Goal: Task Accomplishment & Management: Use online tool/utility

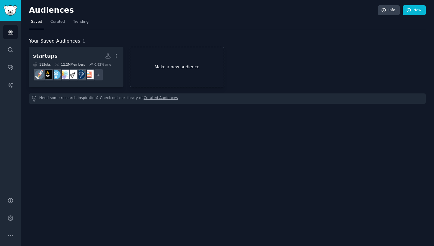
click at [183, 71] on link "Make a new audience" at bounding box center [177, 67] width 95 height 40
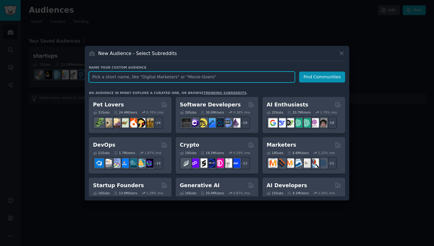
paste input "startups"
type input "startups"
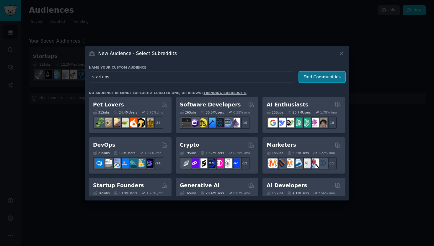
click at [328, 79] on button "Find Communities" at bounding box center [322, 76] width 46 height 11
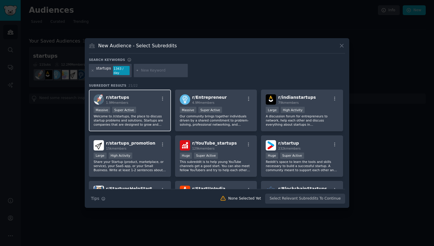
click at [147, 101] on div "r/ startups 1.9M members" at bounding box center [130, 99] width 73 height 10
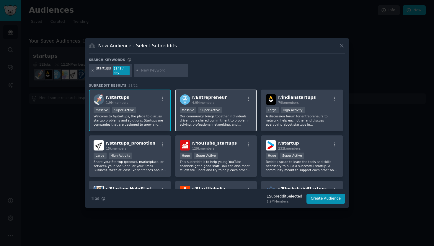
click at [230, 97] on div "r/ Entrepreneur 4.9M members" at bounding box center [216, 99] width 73 height 10
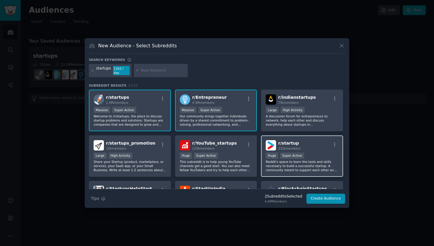
click at [320, 152] on div "r/ startup 232k members >= 95th percentile for submissions / day Huge Super Act…" at bounding box center [302, 156] width 82 height 42
drag, startPoint x: 143, startPoint y: 71, endPoint x: 160, endPoint y: 69, distance: 16.6
click at [143, 71] on input "text" at bounding box center [163, 70] width 45 height 5
paste input "ProductManagement"
type input "ProductManagement"
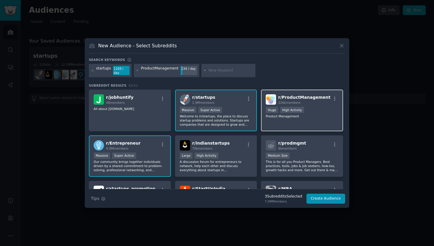
click at [314, 107] on div ">= 80th percentile for submissions / day Huge High Activity" at bounding box center [302, 110] width 73 height 7
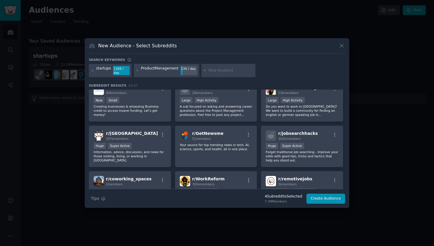
scroll to position [534, 0]
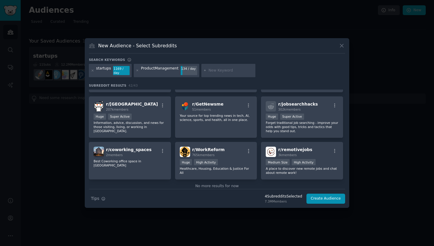
click at [220, 68] on input "text" at bounding box center [231, 70] width 45 height 5
type input "digital product leader"
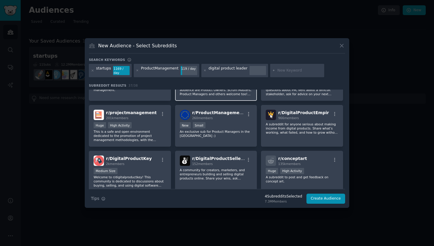
scroll to position [315, 0]
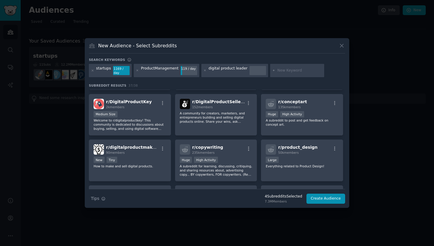
click at [277, 70] on input "text" at bounding box center [299, 70] width 45 height 5
paste input "consulting"
type input "consulting"
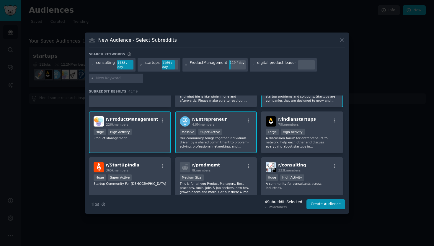
scroll to position [27, 0]
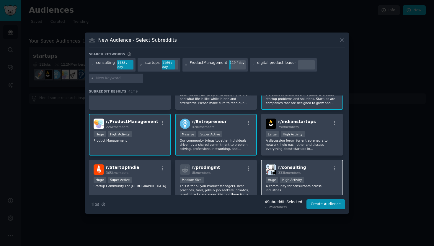
click at [313, 168] on div "r/ consulting 333k members" at bounding box center [302, 169] width 73 height 10
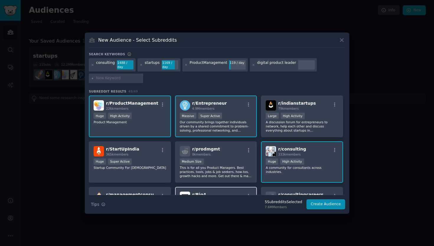
scroll to position [119, 0]
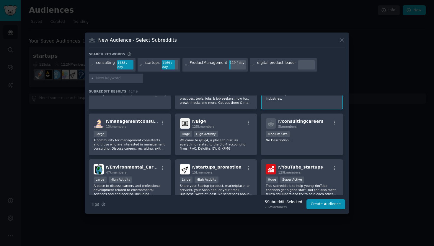
click at [129, 77] on input "text" at bounding box center [118, 78] width 45 height 5
paste input "SmallBusiness"
type input "SmallBusiness"
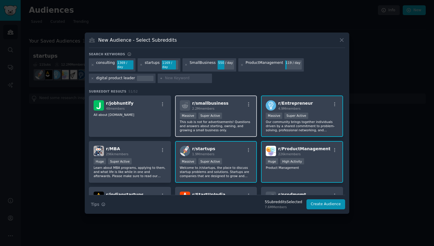
click at [213, 110] on span "2.2M members" at bounding box center [203, 109] width 22 height 4
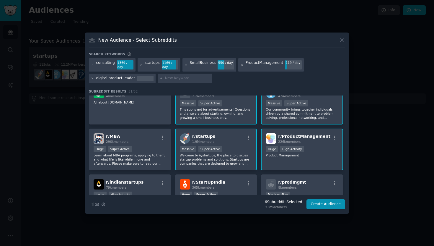
scroll to position [38, 0]
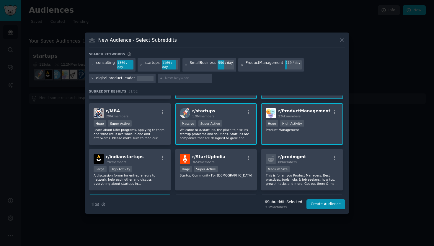
click at [229, 117] on div "r/ startups 1.9M members" at bounding box center [216, 113] width 73 height 10
click at [232, 112] on div "r/ startups 1.9M members" at bounding box center [216, 113] width 73 height 10
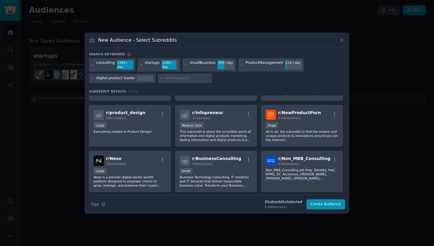
scroll to position [512, 0]
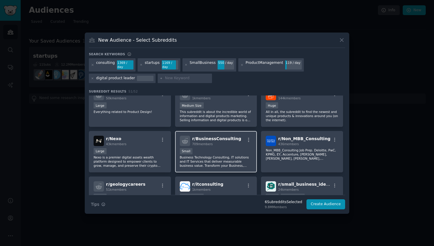
click at [231, 147] on div "r/ BusinessConsulting 709 members Small Business Technology Consulting, IT solu…" at bounding box center [216, 152] width 82 height 42
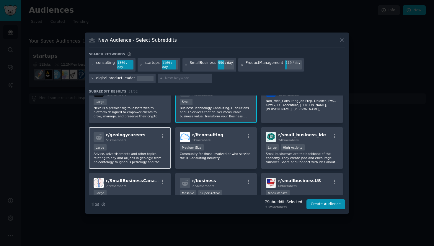
scroll to position [585, 0]
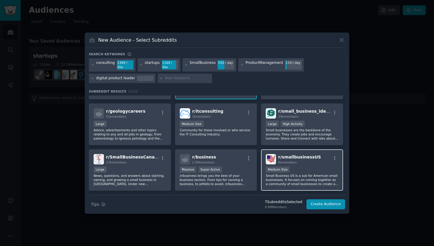
click at [311, 162] on div "6k members" at bounding box center [299, 162] width 43 height 4
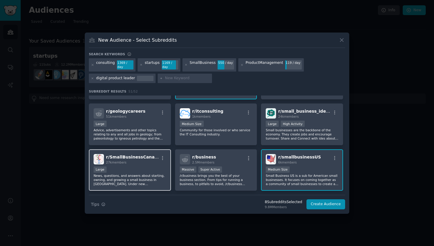
click at [141, 165] on div "r/ SmallBusinessCanada 27k members Large News, questions, and answers about sta…" at bounding box center [130, 170] width 82 height 42
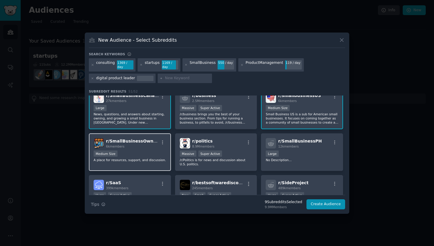
click at [136, 155] on div "Medium Size" at bounding box center [130, 153] width 73 height 7
click at [168, 79] on input "text" at bounding box center [187, 78] width 45 height 5
paste input "SaaS"
type input "SaaS"
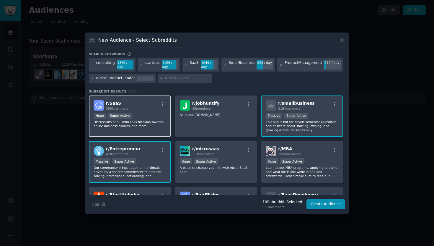
click at [153, 105] on div "r/ SaaS 399k members" at bounding box center [130, 105] width 73 height 10
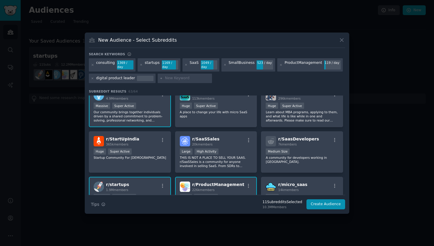
scroll to position [51, 0]
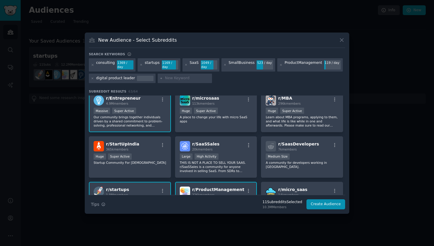
click at [168, 79] on input "text" at bounding box center [187, 78] width 45 height 5
paste input "agency"
type input "agency"
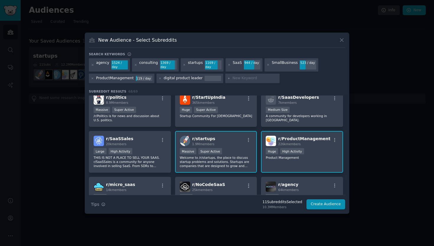
scroll to position [171, 0]
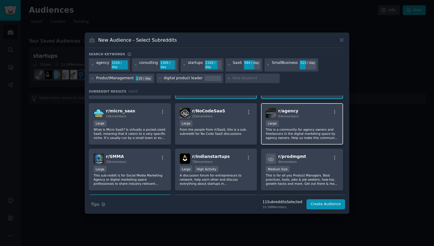
click at [307, 116] on div "r/ agency 64k members" at bounding box center [302, 113] width 73 height 10
click at [236, 78] on input "text" at bounding box center [255, 78] width 45 height 5
paste input "freelance"
type input "freelance"
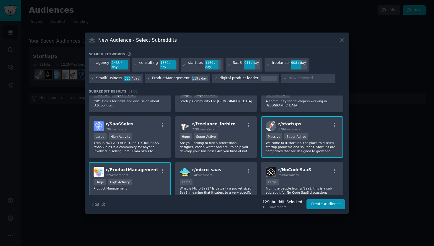
scroll to position [94, 0]
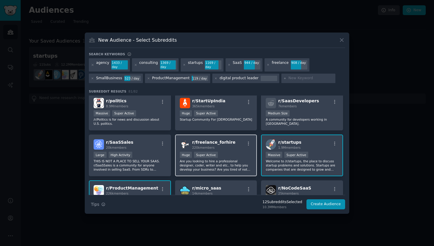
click at [238, 143] on div "r/ freelance_forhire 220k members" at bounding box center [216, 144] width 73 height 10
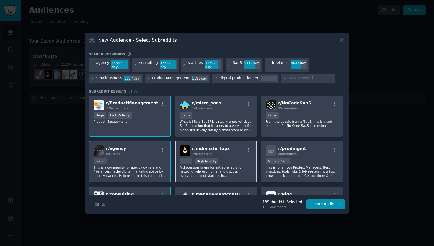
scroll to position [232, 0]
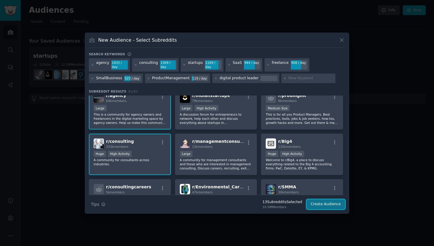
click at [334, 203] on button "Create Audience" at bounding box center [326, 204] width 39 height 10
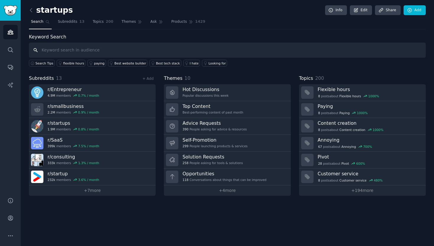
paste input "fractional CPO"
type input "fractional CPO"
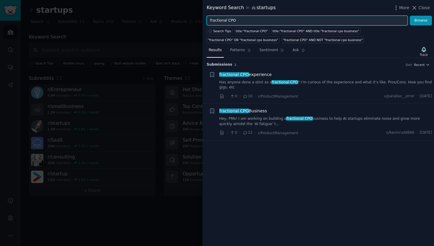
click at [236, 16] on input "fractional CPO" at bounding box center [307, 21] width 201 height 10
paste input "hire product leader"
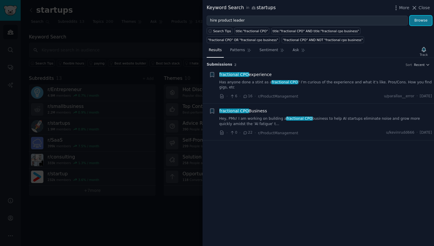
click at [429, 21] on button "Browse" at bounding box center [421, 21] width 22 height 10
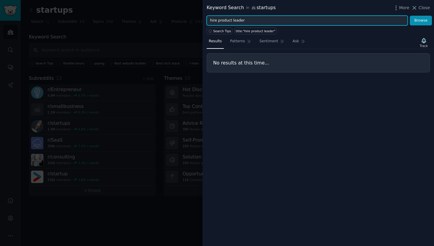
click at [259, 20] on input "hire product leader" at bounding box center [307, 21] width 201 height 10
paste input "product coach"
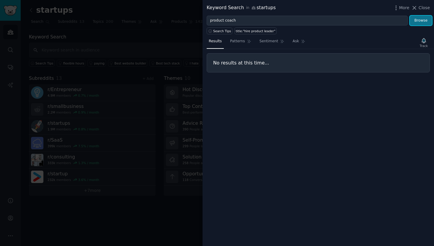
click at [415, 22] on button "Browse" at bounding box center [421, 21] width 22 height 10
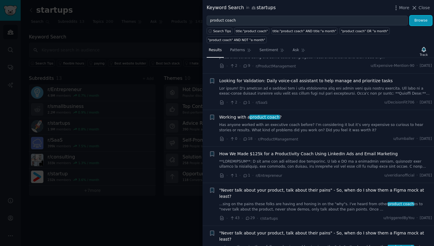
scroll to position [232, 0]
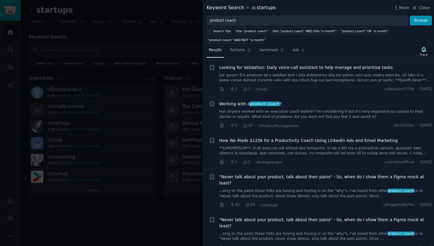
click at [340, 116] on link "Has anyone worked with an executive coach before? I’m considering it but it’s v…" at bounding box center [325, 114] width 213 height 10
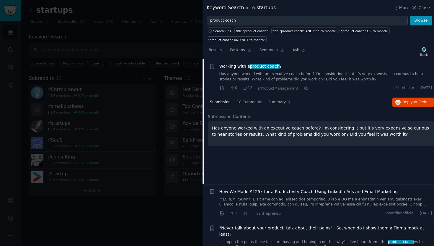
scroll to position [271, 0]
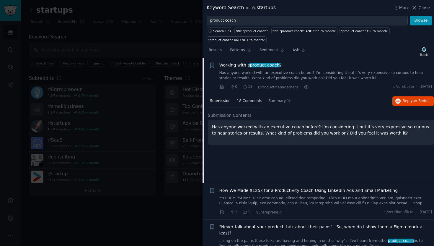
click at [243, 100] on span "18 Comments" at bounding box center [249, 100] width 25 height 5
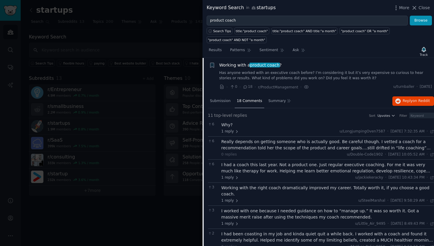
click at [409, 149] on div "Really depends on getting someone who is actually good. Be careful though. I ve…" at bounding box center [328, 145] width 213 height 12
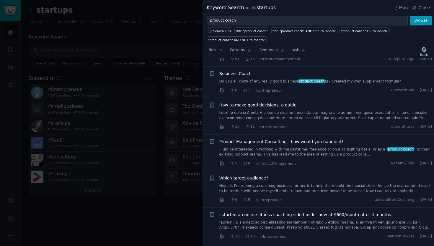
scroll to position [1232, 0]
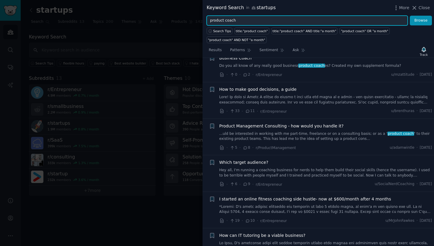
click at [263, 22] on input "product coach" at bounding box center [307, 21] width 201 height 10
click at [254, 19] on input "product coach" at bounding box center [307, 21] width 201 height 10
click at [254, 20] on input "product coach" at bounding box center [307, 21] width 201 height 10
paste input "need product manager part time"
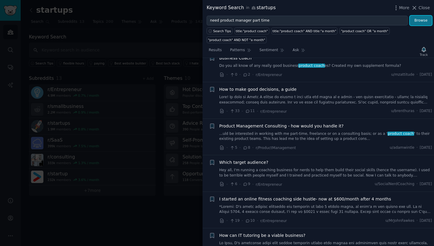
click at [422, 22] on button "Browse" at bounding box center [421, 21] width 22 height 10
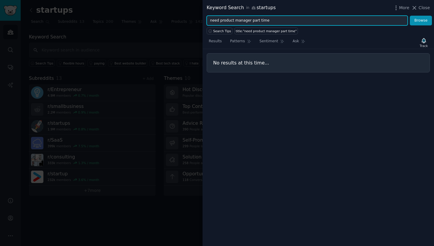
drag, startPoint x: 220, startPoint y: 19, endPoint x: 193, endPoint y: 18, distance: 26.9
click at [193, 18] on div "Keyword Search in startups More Close need product manager part time Browse Sea…" at bounding box center [217, 123] width 434 height 246
drag, startPoint x: 240, startPoint y: 20, endPoint x: 293, endPoint y: 23, distance: 53.3
click at [293, 23] on input "product manager part time" at bounding box center [307, 21] width 201 height 10
type input "product manager"
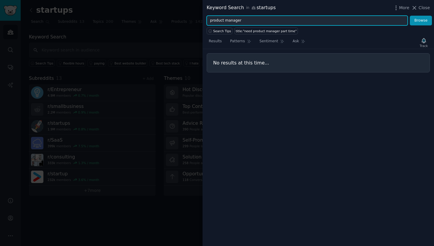
click at [410, 16] on button "Browse" at bounding box center [421, 21] width 22 height 10
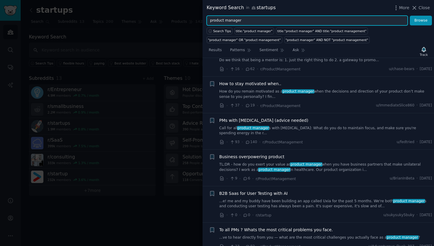
scroll to position [779, 0]
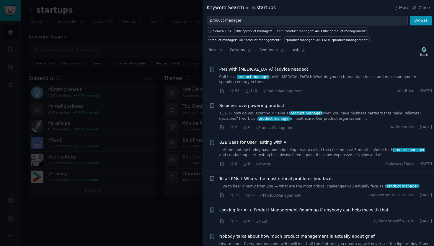
click at [257, 184] on link "...ve to hear directly from you — what are the most critical challenges you act…" at bounding box center [325, 186] width 213 height 5
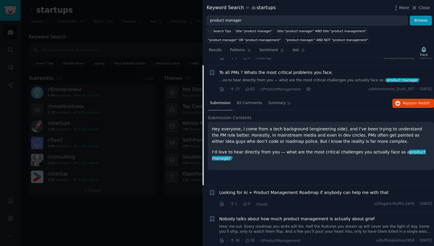
scroll to position [887, 0]
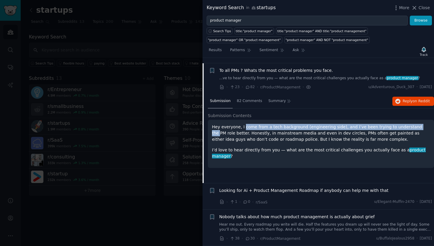
drag, startPoint x: 244, startPoint y: 120, endPoint x: 411, endPoint y: 122, distance: 167.5
click at [411, 124] on p "Hey everyone, I come from a tech background (engineering side), and I’ve been t…" at bounding box center [321, 133] width 218 height 19
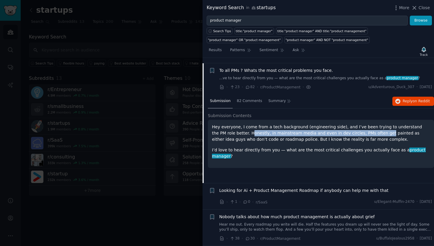
drag, startPoint x: 228, startPoint y: 127, endPoint x: 357, endPoint y: 126, distance: 129.4
click at [357, 126] on p "Hey everyone, I come from a tech background (engineering side), and I’ve been t…" at bounding box center [321, 133] width 218 height 19
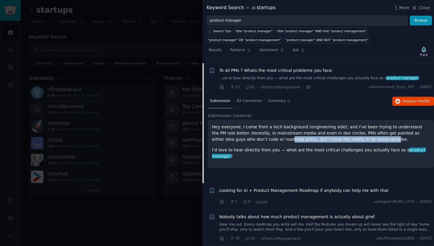
drag, startPoint x: 246, startPoint y: 136, endPoint x: 343, endPoint y: 135, distance: 96.6
click at [343, 135] on p "Hey everyone, I come from a tech background (engineering side), and I’ve been t…" at bounding box center [321, 133] width 218 height 19
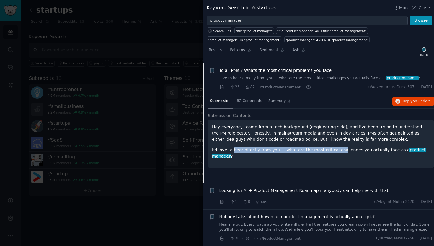
drag, startPoint x: 232, startPoint y: 146, endPoint x: 334, endPoint y: 147, distance: 101.9
click at [334, 147] on p "I’d love to hear directly from you — what are the most critical challenges you …" at bounding box center [321, 153] width 218 height 12
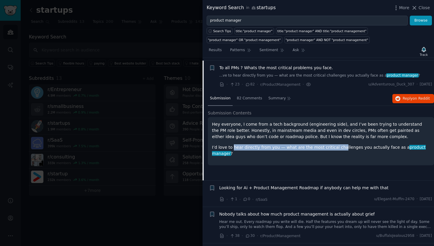
scroll to position [889, 0]
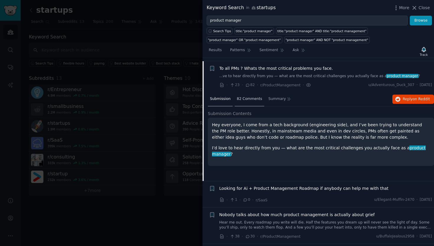
click at [245, 98] on div "82 Comments" at bounding box center [250, 99] width 30 height 14
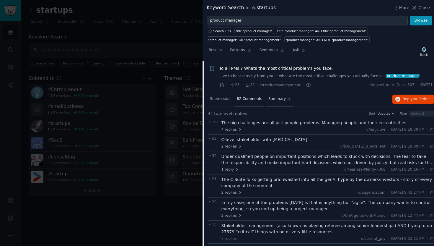
click at [281, 96] on span "Summary" at bounding box center [276, 98] width 17 height 5
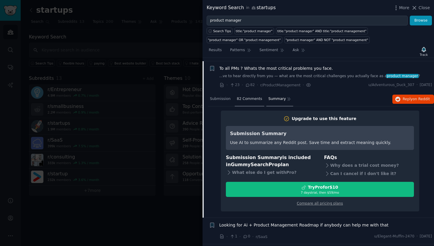
click at [255, 96] on span "82 Comments" at bounding box center [249, 98] width 25 height 5
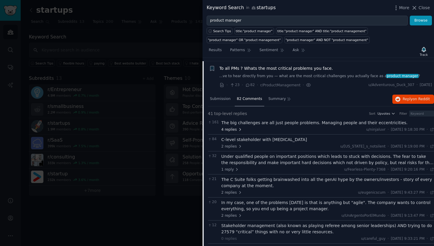
click at [231, 127] on span "4 replies" at bounding box center [232, 129] width 21 height 5
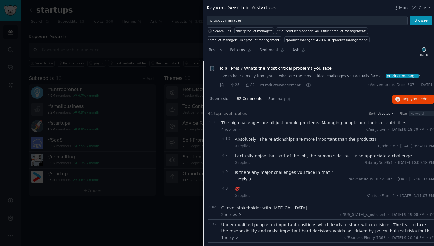
click at [244, 177] on span "1 reply" at bounding box center [244, 179] width 18 height 5
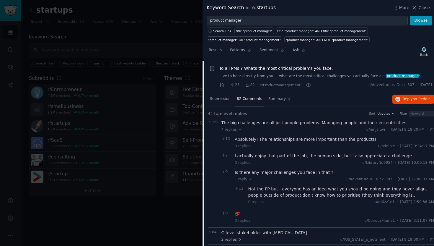
click at [412, 193] on div "Not the PP but - everyone has an idea what you should be doing and they never a…" at bounding box center [341, 195] width 186 height 19
click at [414, 191] on div "Not the PP but - everyone has an idea what you should be doing and they never a…" at bounding box center [341, 192] width 186 height 12
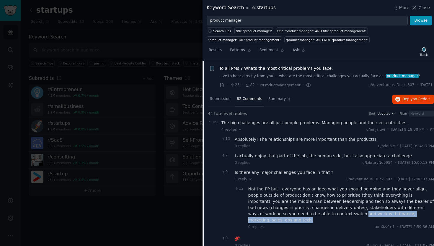
drag, startPoint x: 278, startPoint y: 210, endPoint x: 387, endPoint y: 210, distance: 109.3
click at [387, 210] on div "Not the PP but - everyone has an idea what you should be doing and they never a…" at bounding box center [341, 204] width 186 height 37
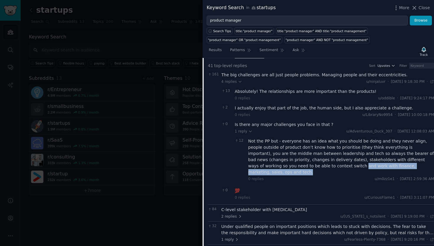
scroll to position [969, 0]
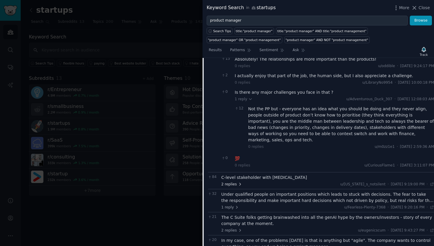
click at [235, 182] on span "2 replies" at bounding box center [232, 184] width 21 height 5
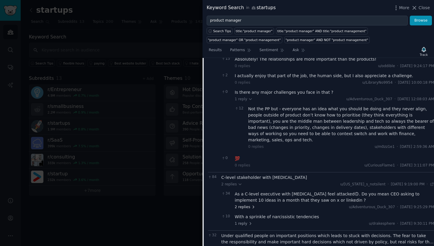
click at [235, 198] on div "34 As a C-level executive with [MEDICAL_DATA] feel attacked🙃. Do you mean CEO a…" at bounding box center [328, 200] width 213 height 23
click at [248, 204] on span "2 replies" at bounding box center [245, 206] width 21 height 5
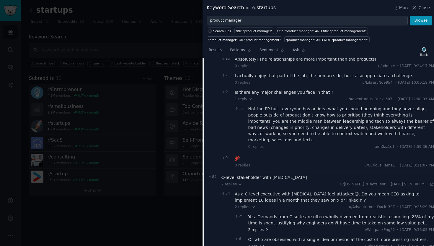
click at [261, 227] on span "2 replies" at bounding box center [258, 229] width 21 height 5
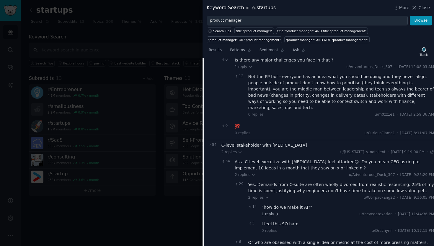
scroll to position [1020, 0]
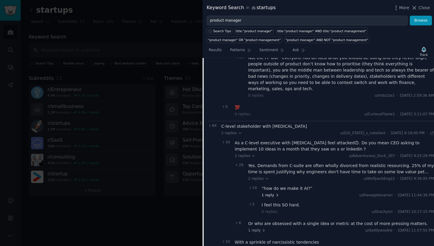
click at [266, 193] on span "1 reply" at bounding box center [271, 195] width 18 height 5
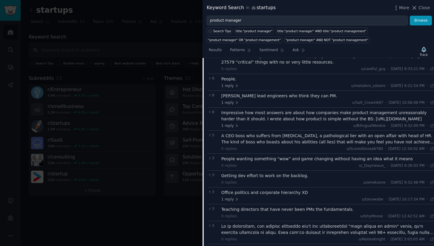
scroll to position [1329, 0]
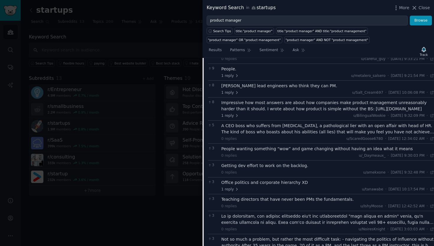
click at [289, 213] on div at bounding box center [328, 219] width 213 height 12
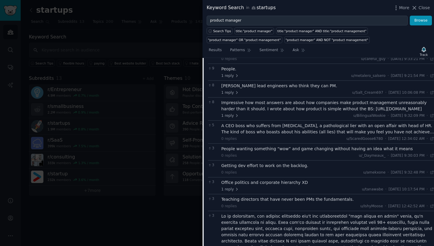
scroll to position [1371, 0]
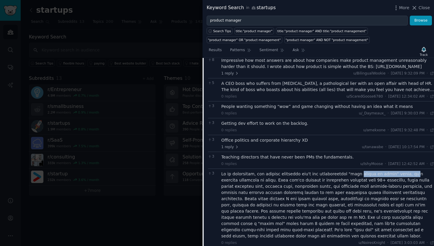
drag, startPoint x: 354, startPoint y: 156, endPoint x: 401, endPoint y: 154, distance: 47.0
click at [401, 171] on div at bounding box center [328, 205] width 213 height 68
drag, startPoint x: 262, startPoint y: 162, endPoint x: 279, endPoint y: 162, distance: 17.7
click at [279, 171] on div at bounding box center [328, 205] width 213 height 68
drag, startPoint x: 258, startPoint y: 163, endPoint x: 280, endPoint y: 163, distance: 22.8
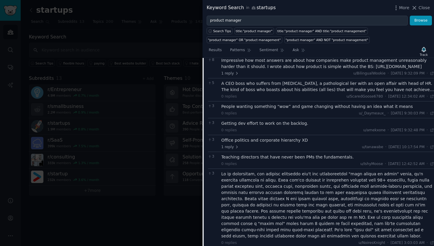
click at [280, 171] on div at bounding box center [328, 205] width 213 height 68
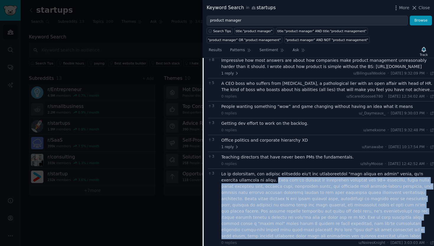
drag, startPoint x: 258, startPoint y: 162, endPoint x: 427, endPoint y: 210, distance: 174.6
click at [427, 210] on div at bounding box center [328, 205] width 213 height 68
click at [385, 207] on div at bounding box center [328, 205] width 213 height 68
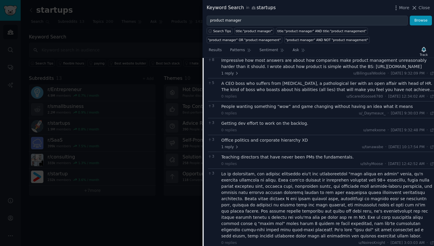
scroll to position [1414, 0]
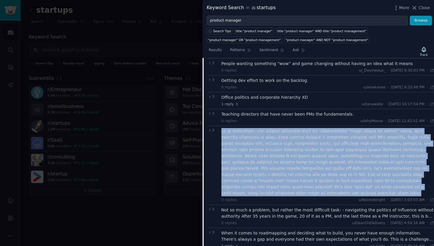
drag, startPoint x: 411, startPoint y: 171, endPoint x: 220, endPoint y: 115, distance: 199.2
click at [220, 126] on div "3 0 replies u/NoiresKnight · [DATE] 3:03:03 AM Sun 9/7/2025 ·" at bounding box center [321, 165] width 226 height 79
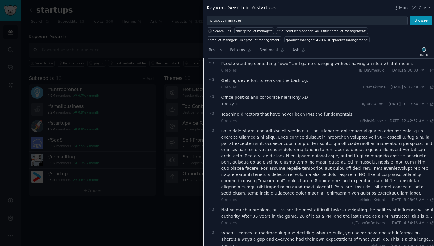
scroll to position [0, 0]
drag, startPoint x: 235, startPoint y: 40, endPoint x: 252, endPoint y: 65, distance: 29.5
type textarea "as a web designer, how can i solve product leaders's biggest problem using my w…"
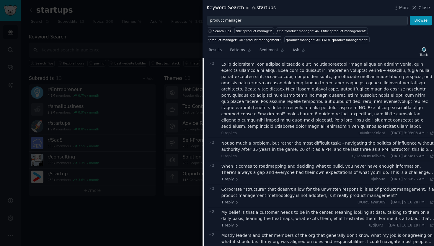
scroll to position [1480, 0]
click at [275, 163] on div "When it comes to roadmapping and deciding what to build, you never have enough …" at bounding box center [328, 169] width 213 height 12
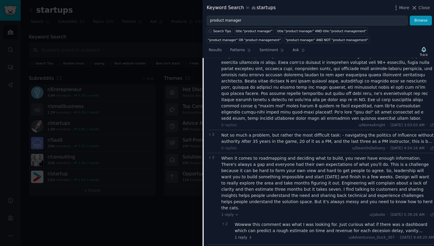
scroll to position [1514, 0]
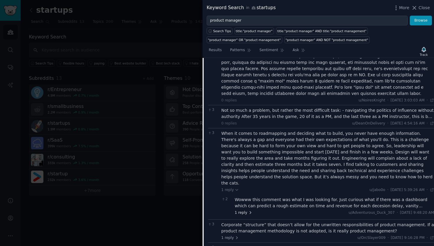
click at [241, 210] on span "1 reply" at bounding box center [244, 212] width 18 height 5
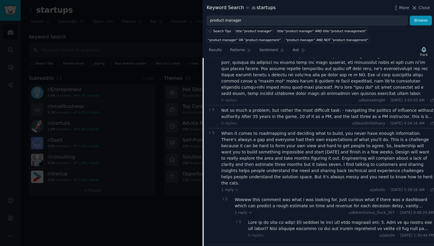
click at [344, 196] on div "Wowww this comment was what I was looking for. Just curious what if there was a…" at bounding box center [334, 202] width 199 height 12
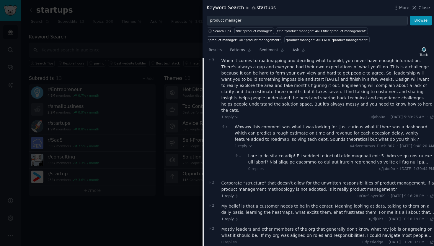
scroll to position [1587, 0]
click at [330, 152] on div at bounding box center [341, 158] width 186 height 12
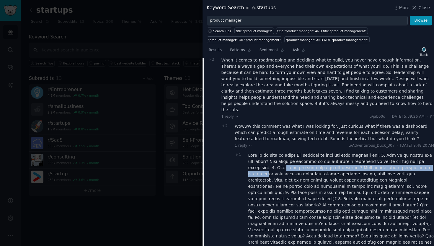
drag, startPoint x: 258, startPoint y: 138, endPoint x: 409, endPoint y: 140, distance: 151.0
click at [409, 152] on div at bounding box center [341, 217] width 186 height 130
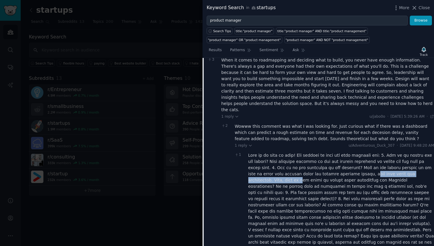
drag, startPoint x: 332, startPoint y: 145, endPoint x: 417, endPoint y: 144, distance: 85.1
click at [417, 152] on div at bounding box center [341, 217] width 186 height 130
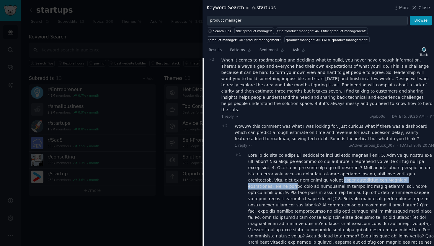
drag, startPoint x: 267, startPoint y: 151, endPoint x: 373, endPoint y: 151, distance: 105.5
click at [373, 152] on div at bounding box center [341, 217] width 186 height 130
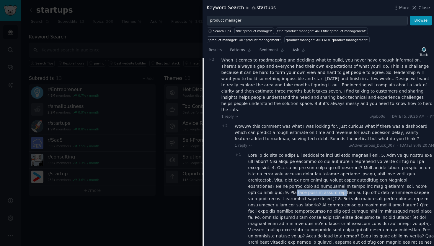
drag, startPoint x: 352, startPoint y: 157, endPoint x: 401, endPoint y: 155, distance: 48.8
click at [401, 155] on div at bounding box center [341, 217] width 186 height 130
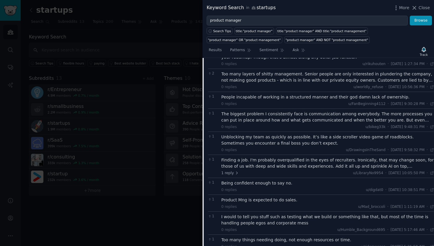
scroll to position [1970, 0]
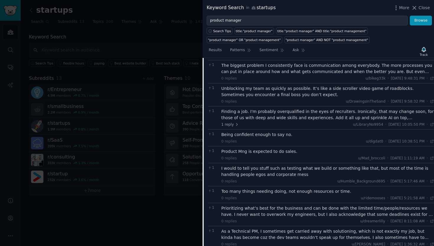
click at [265, 228] on div "As a Technical PM, I sometimes get carried away with solutioning, which is not …" at bounding box center [328, 234] width 213 height 12
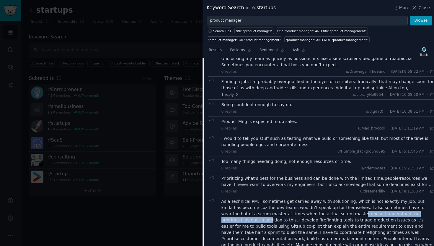
drag, startPoint x: 320, startPoint y: 173, endPoint x: 415, endPoint y: 169, distance: 95.5
click at [415, 198] on div "As a Technical PM, I sometimes get carried away with solutioning, which is not …" at bounding box center [328, 226] width 213 height 56
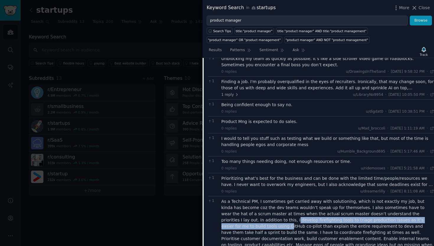
drag, startPoint x: 233, startPoint y: 179, endPoint x: 412, endPoint y: 174, distance: 178.5
click at [412, 198] on div "As a Technical PM, I sometimes get carried away with solutioning, which is not …" at bounding box center [328, 226] width 213 height 56
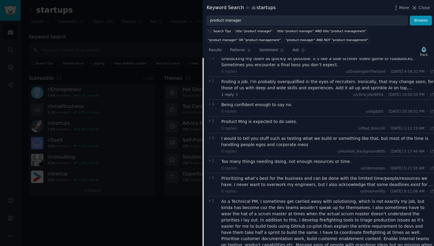
drag, startPoint x: 221, startPoint y: 185, endPoint x: 272, endPoint y: 183, distance: 51.4
click at [272, 196] on div "1 As a Technical PM, I sometimes get carried away with solutioning, which is no…" at bounding box center [321, 229] width 226 height 66
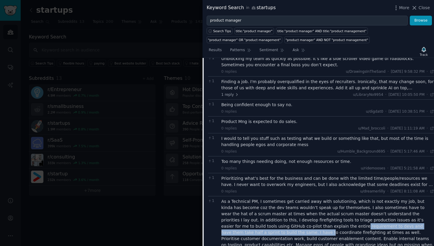
drag, startPoint x: 273, startPoint y: 184, endPoint x: 425, endPoint y: 182, distance: 152.1
click at [425, 198] on div "As a Technical PM, I sometimes get carried away with solutioning, which is not …" at bounding box center [328, 226] width 213 height 56
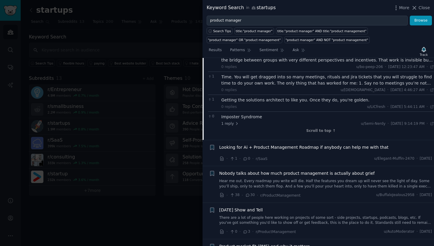
scroll to position [2293, 0]
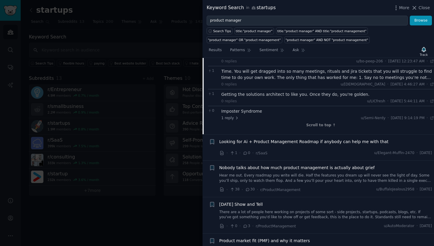
click at [282, 237] on span "Product market fit (PMF) and why it matters" at bounding box center [264, 240] width 91 height 6
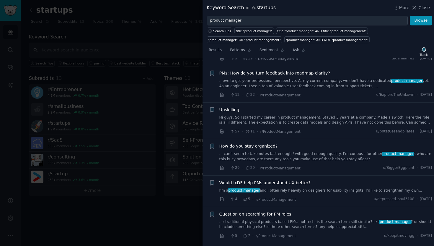
scroll to position [2022, 0]
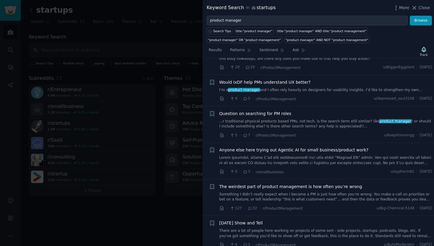
click at [274, 192] on link "Something I didn’t really expect when I became a PM is just how often you’re wr…" at bounding box center [325, 197] width 213 height 10
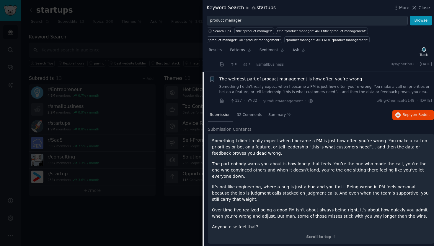
scroll to position [1815, 0]
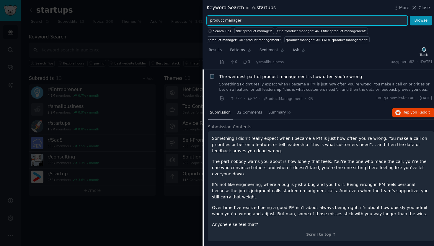
click at [228, 19] on input "product manager" at bounding box center [307, 21] width 201 height 10
type input "tech partner"
click at [410, 16] on button "Browse" at bounding box center [421, 21] width 22 height 10
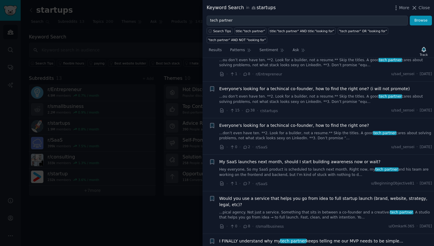
scroll to position [546, 0]
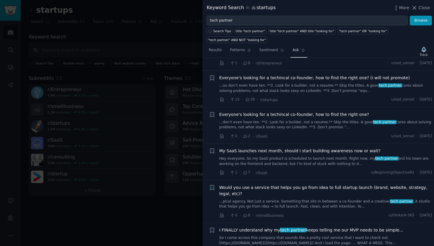
click at [300, 54] on link "Ask" at bounding box center [299, 51] width 17 height 12
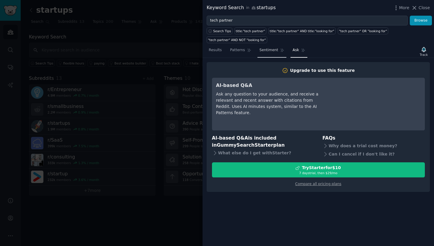
click at [266, 51] on span "Sentiment" at bounding box center [269, 50] width 19 height 5
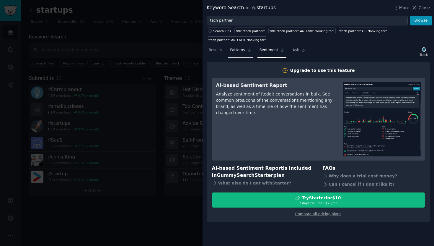
click at [239, 49] on span "Patterns" at bounding box center [237, 50] width 15 height 5
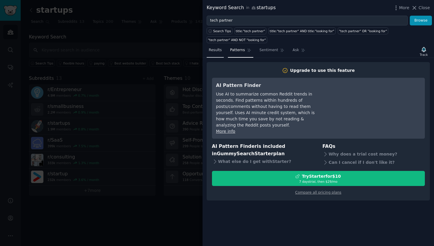
click at [217, 50] on span "Results" at bounding box center [215, 50] width 13 height 5
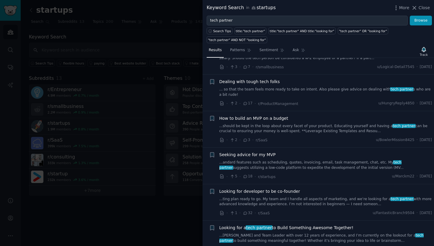
scroll to position [2166, 0]
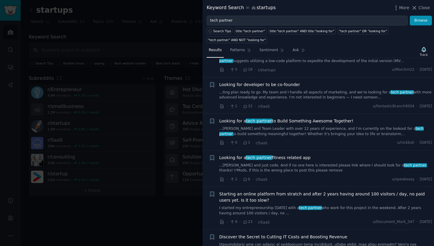
click at [219, 15] on div "Keyword Search in startups More Close" at bounding box center [319, 8] width 232 height 16
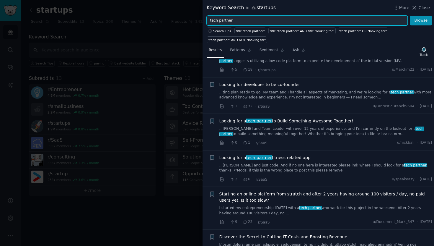
click at [221, 22] on input "tech partner" at bounding box center [307, 21] width 201 height 10
type input "web design"
click at [410, 16] on button "Browse" at bounding box center [421, 21] width 22 height 10
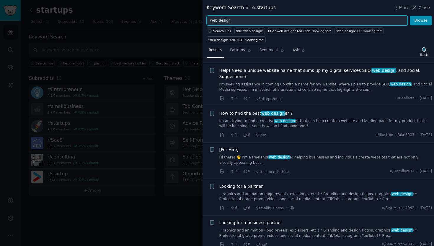
scroll to position [904, 0]
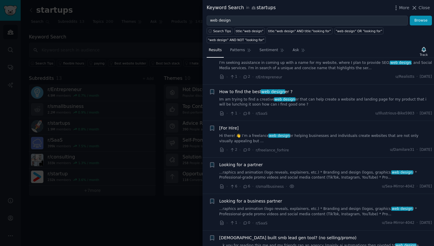
click at [104, 160] on div at bounding box center [217, 123] width 434 height 246
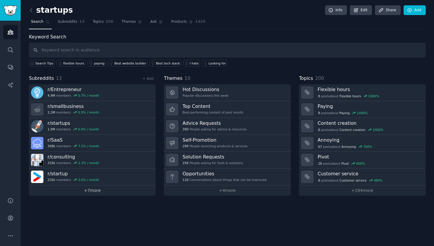
click at [101, 191] on link "+ 7 more" at bounding box center [92, 190] width 127 height 10
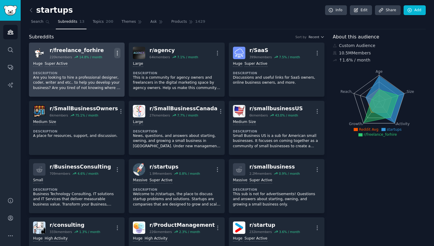
drag, startPoint x: 118, startPoint y: 52, endPoint x: 117, endPoint y: 55, distance: 3.0
click at [118, 52] on icon "button" at bounding box center [117, 53] width 6 height 6
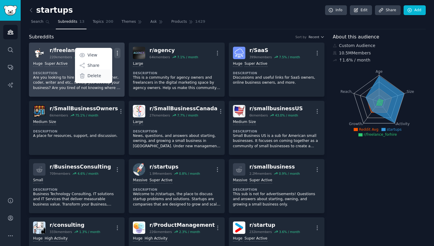
click at [99, 78] on p "Delete" at bounding box center [94, 76] width 14 height 6
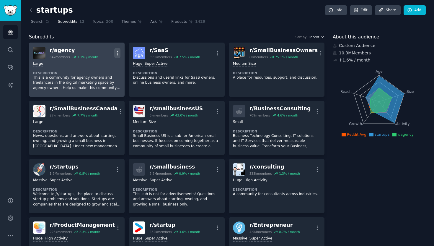
click at [115, 51] on icon "button" at bounding box center [117, 53] width 6 height 6
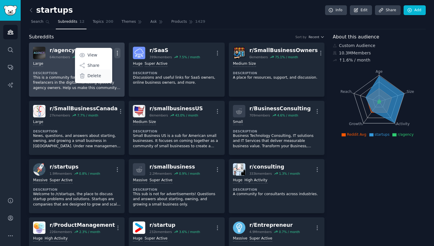
click at [99, 77] on p "Delete" at bounding box center [94, 76] width 14 height 6
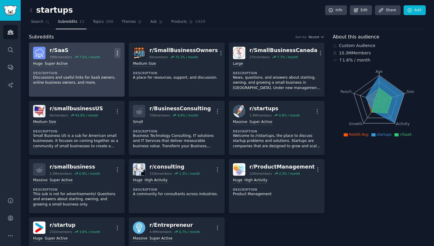
click at [114, 51] on icon "button" at bounding box center [117, 53] width 6 height 6
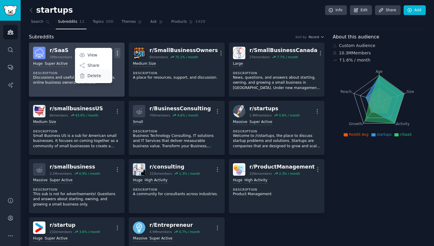
click at [96, 76] on p "Delete" at bounding box center [94, 76] width 14 height 6
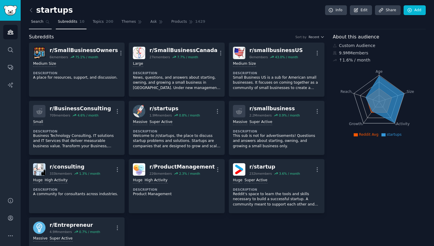
click at [36, 21] on span "Search" at bounding box center [37, 21] width 12 height 5
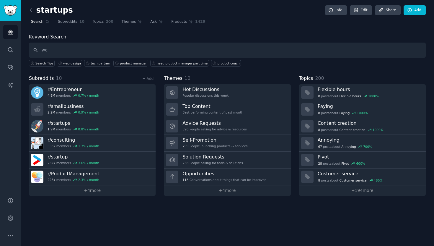
type input "w"
type input "landing page"
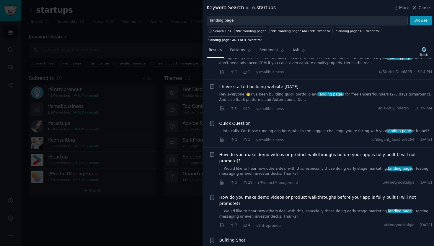
scroll to position [56, 0]
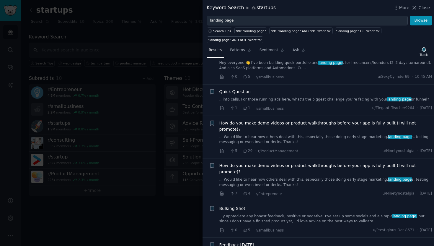
click at [259, 134] on link "... Would like to hear how others deal with this, especially those doing early …" at bounding box center [325, 139] width 213 height 10
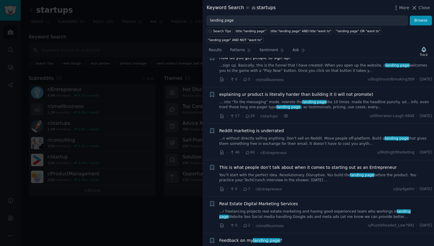
scroll to position [1824, 0]
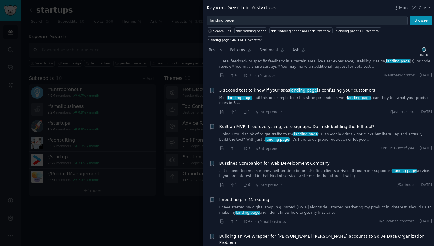
click at [326, 132] on link "...hing I could think of to get traffic to the landing page : 1. **Google Ads**…" at bounding box center [325, 137] width 213 height 10
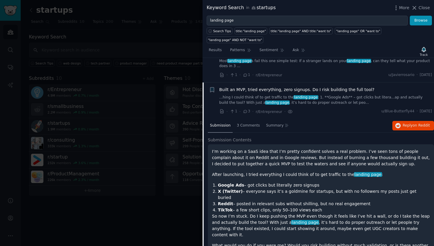
scroll to position [1716, 0]
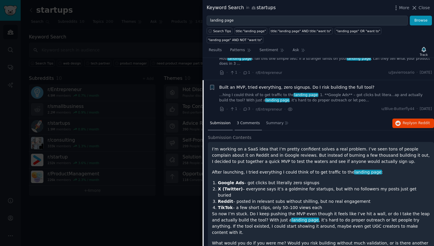
drag, startPoint x: 250, startPoint y: 105, endPoint x: 254, endPoint y: 110, distance: 6.6
click at [250, 121] on span "3 Comments" at bounding box center [248, 123] width 23 height 5
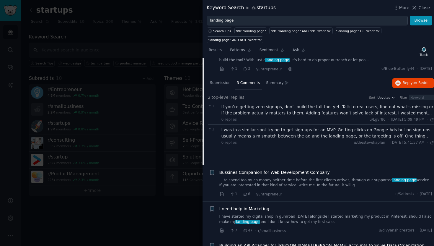
scroll to position [1794, 0]
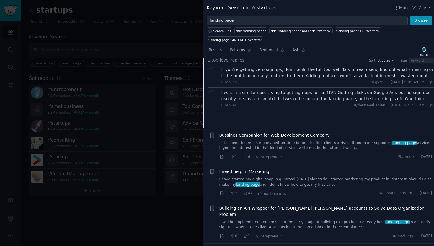
click at [295, 140] on link "... to spend too much money neither time before the first clients arrives, thro…" at bounding box center [325, 145] width 213 height 10
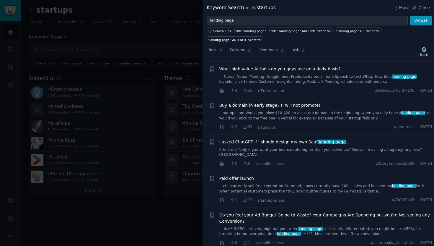
scroll to position [2252, 0]
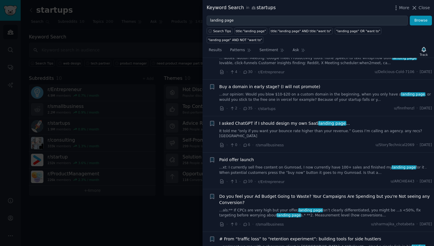
click at [271, 128] on link "It told me “only if you want your bounce rate higher than your revenue.” Guess …" at bounding box center [325, 133] width 213 height 10
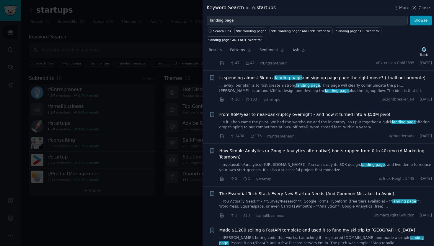
scroll to position [2681, 0]
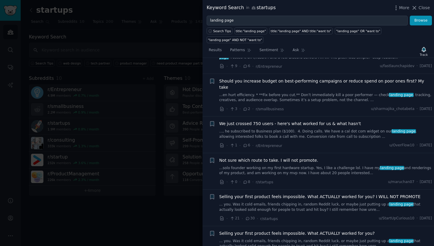
click at [149, 102] on div at bounding box center [217, 123] width 434 height 246
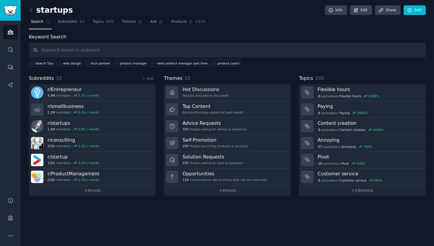
click at [263, 19] on nav "Search Subreddits 10 Topics 200 Themes Ask Products 1429" at bounding box center [227, 23] width 397 height 12
